Goal: Browse casually

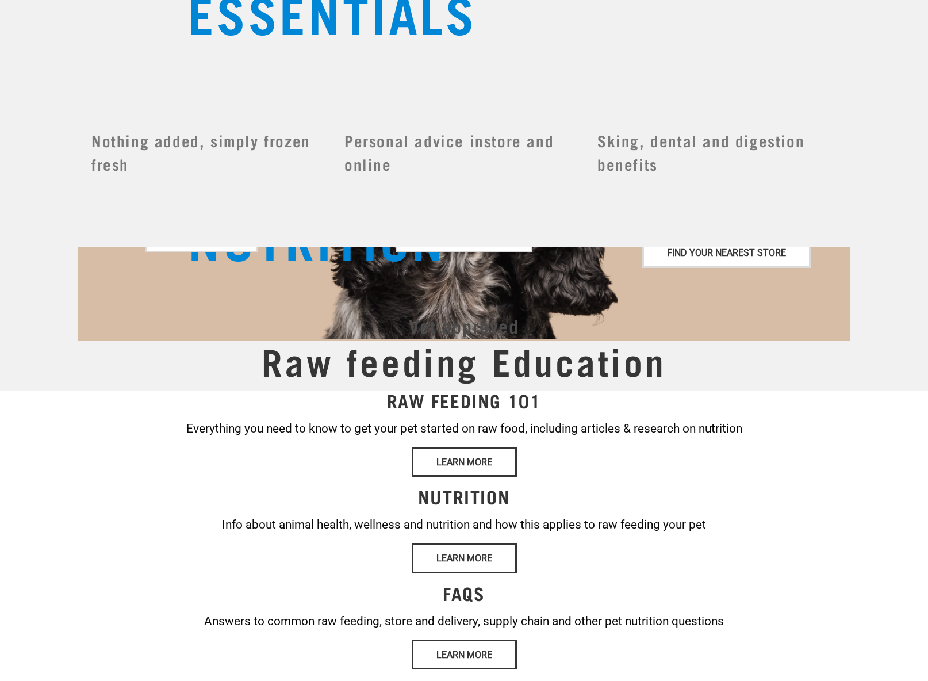
scroll to position [821, 0]
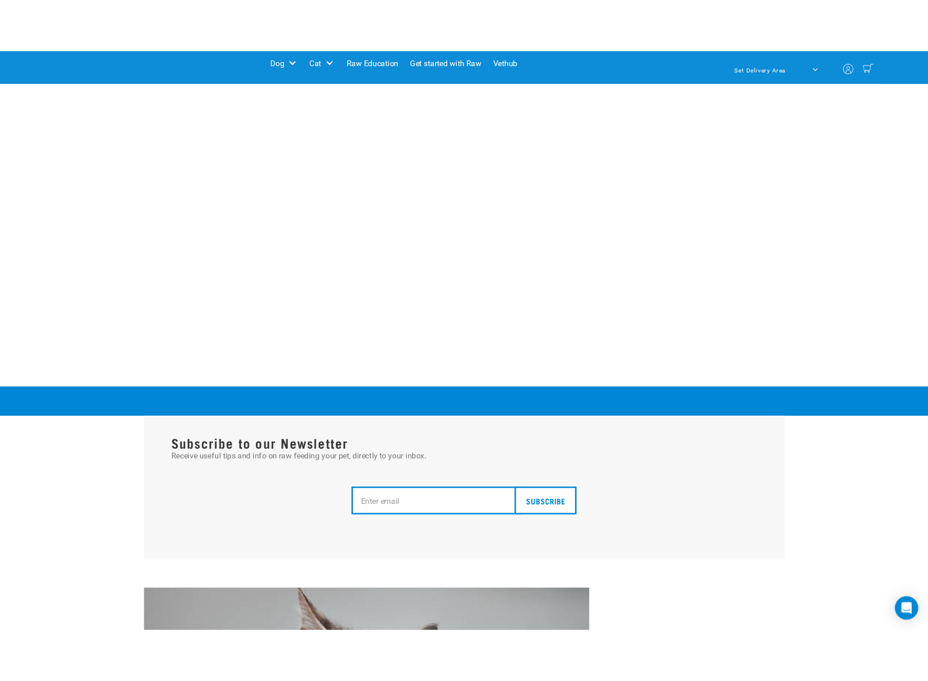
scroll to position [1351, 0]
